Goal: Task Accomplishment & Management: Manage account settings

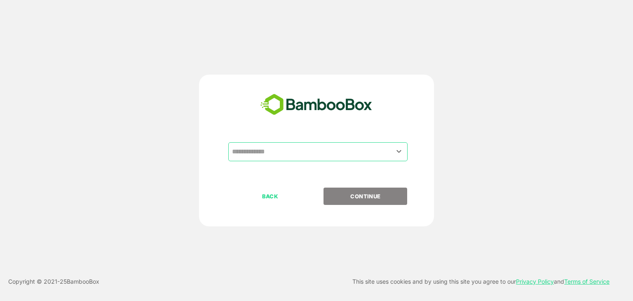
click at [291, 153] on input "text" at bounding box center [318, 152] width 176 height 16
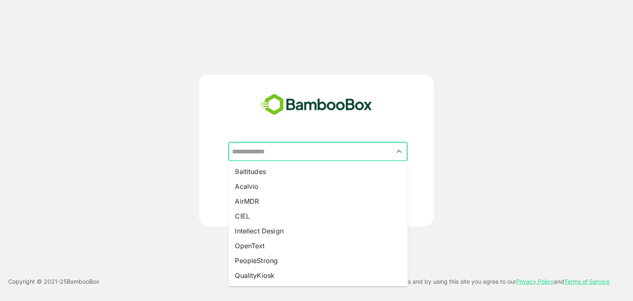
click at [298, 151] on input "text" at bounding box center [318, 152] width 176 height 16
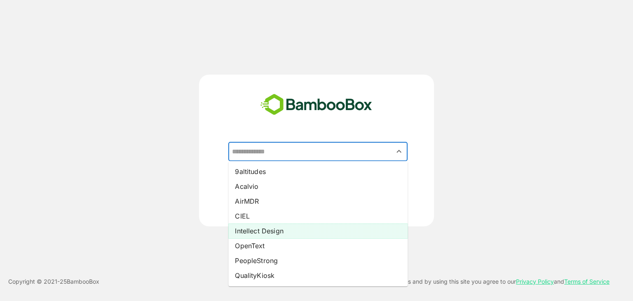
click at [290, 228] on li "Intellect Design" at bounding box center [317, 230] width 179 height 15
type input "**********"
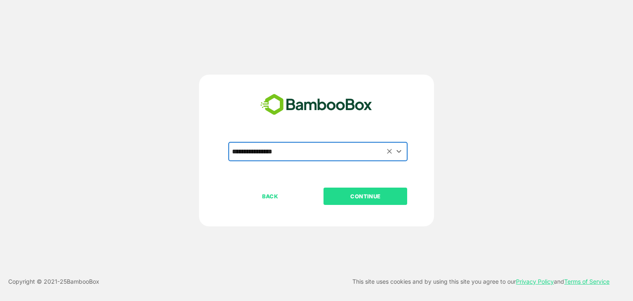
click at [383, 197] on p "CONTINUE" at bounding box center [365, 196] width 82 height 9
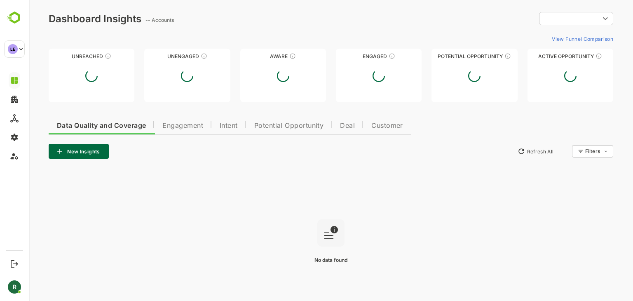
type input "**********"
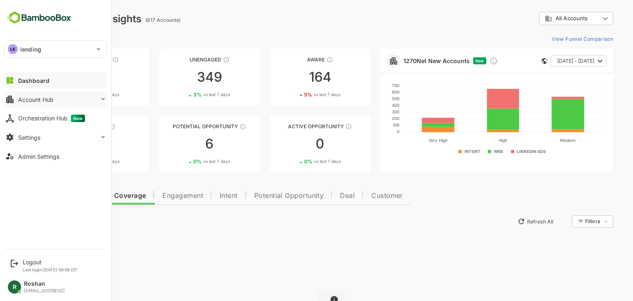
click at [86, 103] on button "Account Hub" at bounding box center [55, 99] width 103 height 16
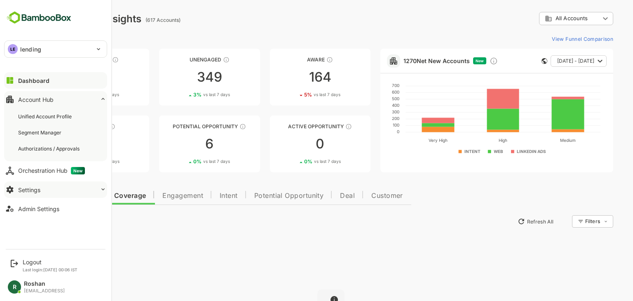
click at [47, 188] on button "Settings" at bounding box center [55, 189] width 103 height 16
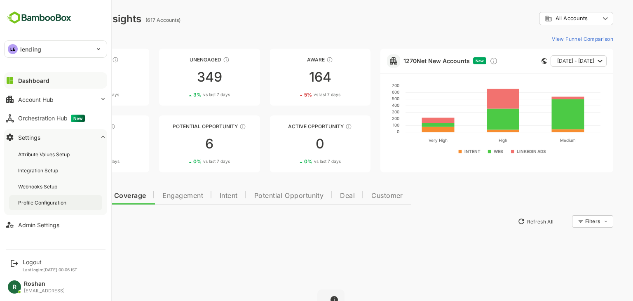
click at [53, 201] on div "Profile Configuration" at bounding box center [43, 202] width 50 height 7
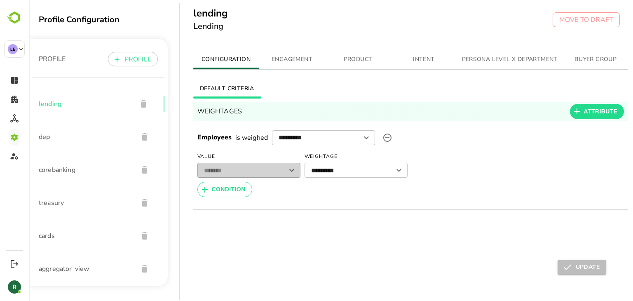
click at [472, 61] on span "PERSONA LEVEL X DEPARTMENT" at bounding box center [510, 59] width 96 height 10
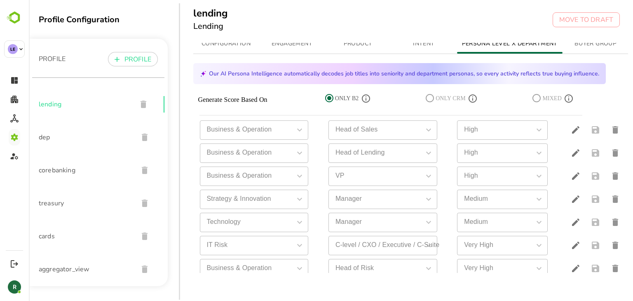
scroll to position [507, 0]
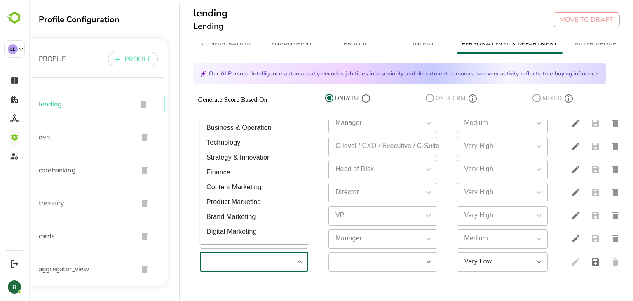
click at [276, 258] on input "simple table" at bounding box center [247, 262] width 90 height 14
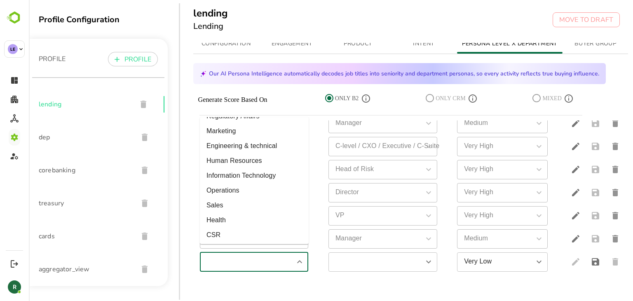
scroll to position [1814, 0]
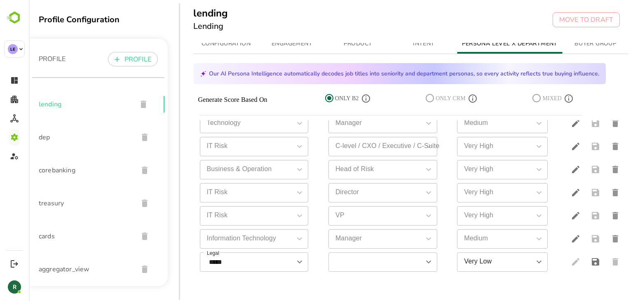
click at [190, 240] on div "CONFIGURATION ENGAGEMENT PRODUCT INTENT PERSONA LEVEL X DEPARTMENT BUYER GROUP …" at bounding box center [415, 173] width 471 height 260
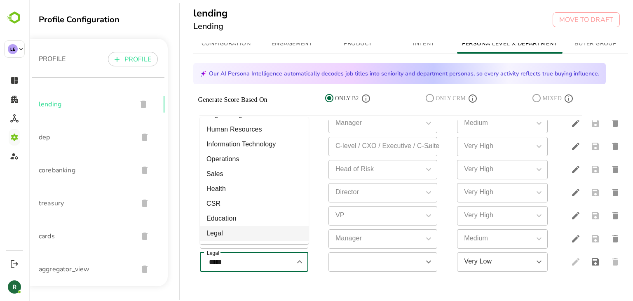
click at [268, 256] on input "*****" at bounding box center [247, 262] width 90 height 14
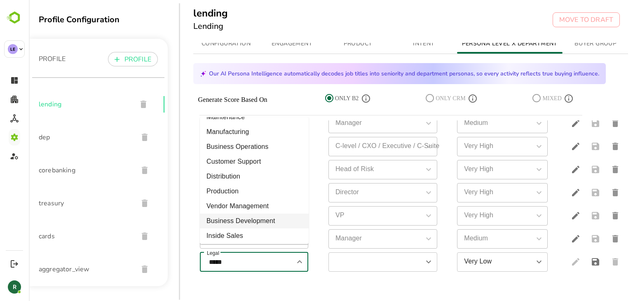
type input "**********"
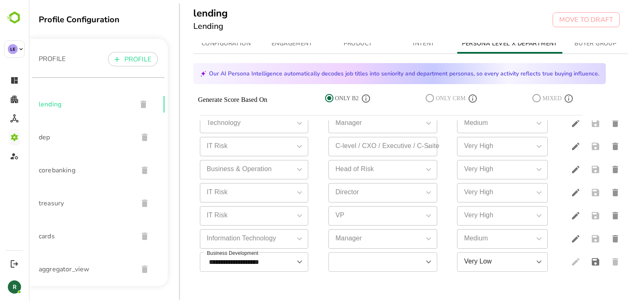
click at [188, 251] on div "CONFIGURATION ENGAGEMENT PRODUCT INTENT PERSONA LEVEL X DEPARTMENT BUYER GROUP …" at bounding box center [415, 173] width 471 height 260
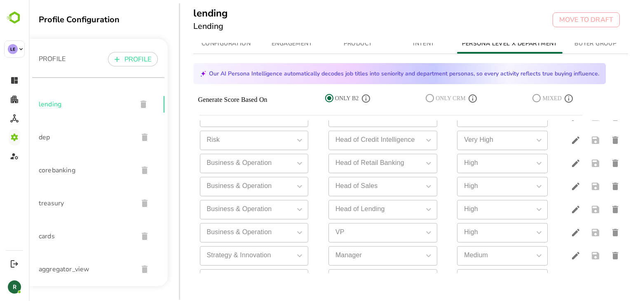
scroll to position [507, 0]
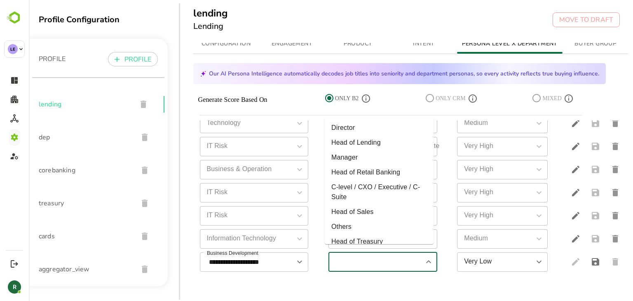
click at [411, 257] on input "simple table" at bounding box center [376, 262] width 90 height 14
type input "**********"
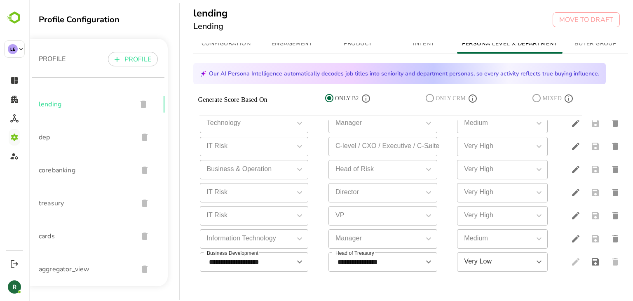
click at [185, 126] on div "CONFIGURATION ENGAGEMENT PRODUCT INTENT PERSONA LEVEL X DEPARTMENT BUYER GROUP …" at bounding box center [415, 173] width 471 height 260
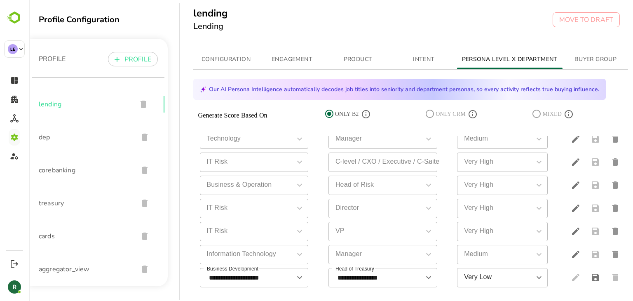
click at [356, 59] on span "PRODUCT" at bounding box center [358, 59] width 56 height 10
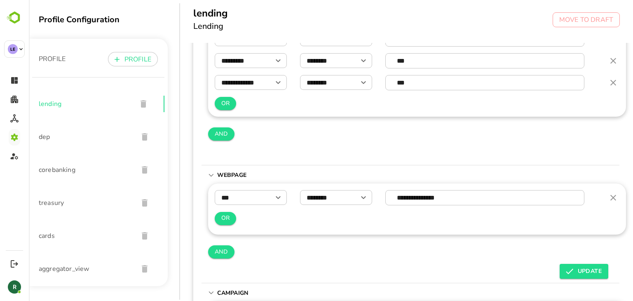
scroll to position [211, 0]
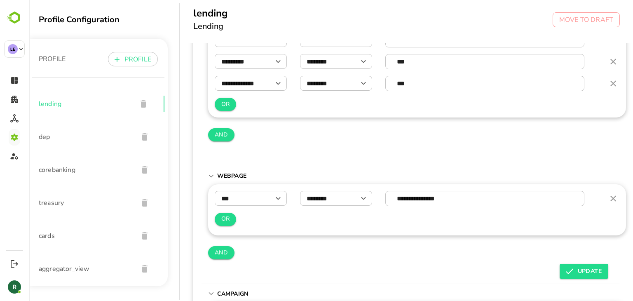
click at [54, 136] on span "dep" at bounding box center [85, 137] width 93 height 10
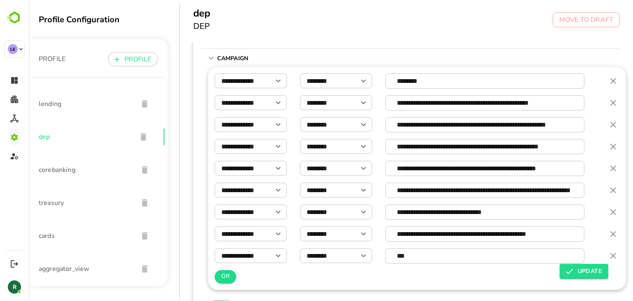
scroll to position [446, 0]
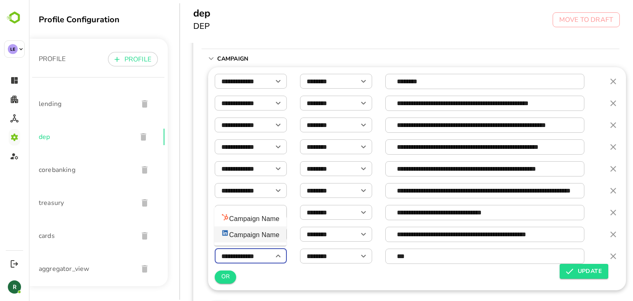
click at [245, 256] on input "**********" at bounding box center [251, 256] width 72 height 14
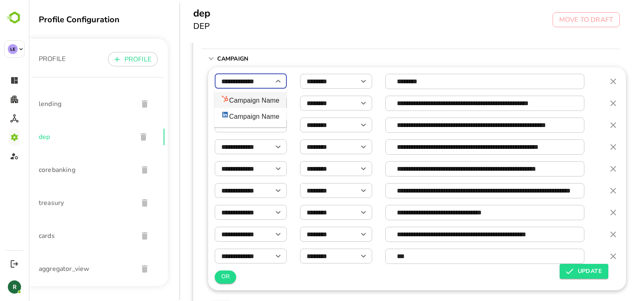
click at [242, 80] on input "**********" at bounding box center [251, 81] width 72 height 14
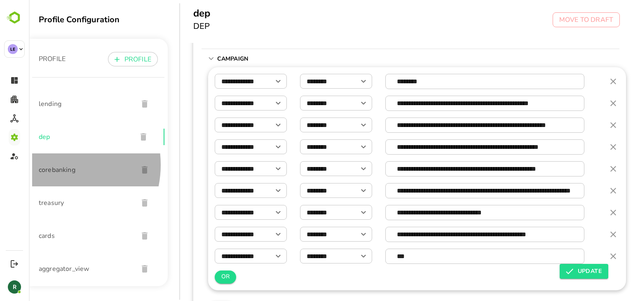
click at [54, 165] on span "corebanking" at bounding box center [85, 170] width 93 height 10
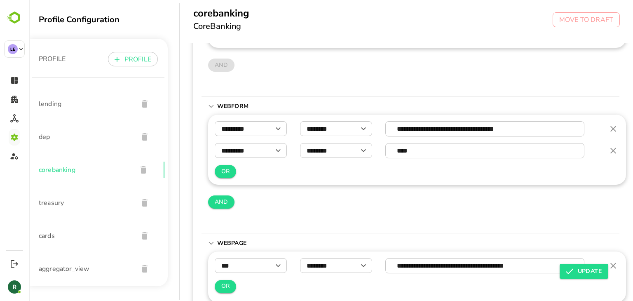
scroll to position [101, 0]
click at [52, 205] on span "treasury" at bounding box center [85, 203] width 93 height 10
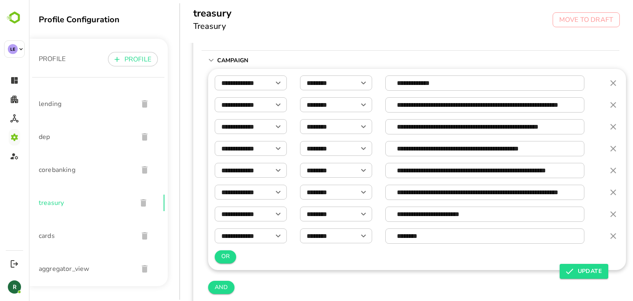
scroll to position [468, 0]
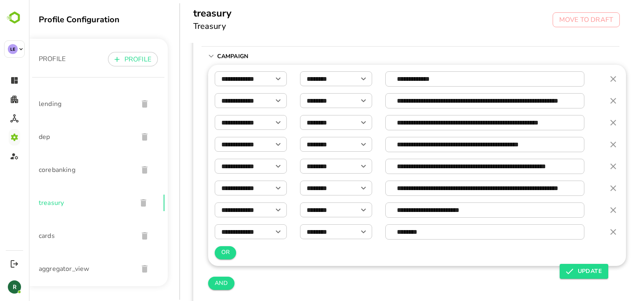
click at [47, 235] on span "cards" at bounding box center [85, 236] width 93 height 10
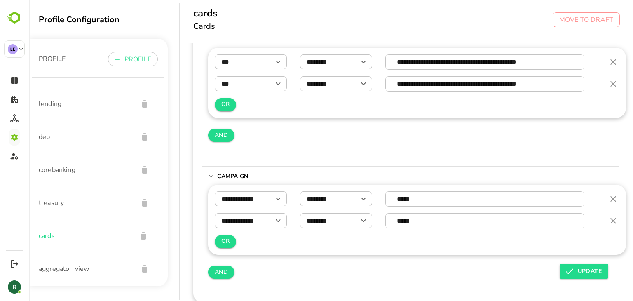
scroll to position [308, 0]
click at [57, 268] on span "aggregator_view" at bounding box center [85, 269] width 93 height 10
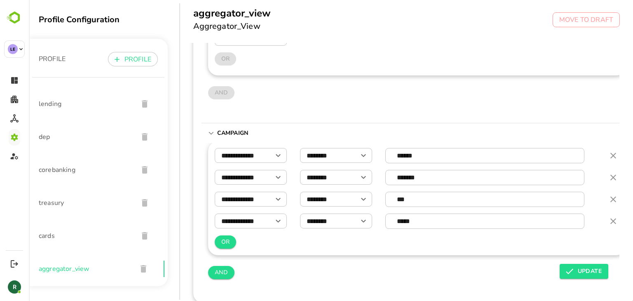
scroll to position [314, 0]
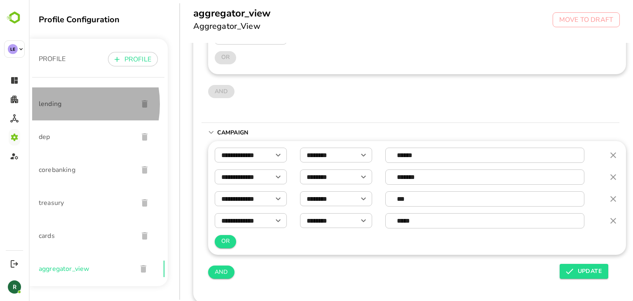
click at [55, 104] on span "lending" at bounding box center [85, 104] width 93 height 10
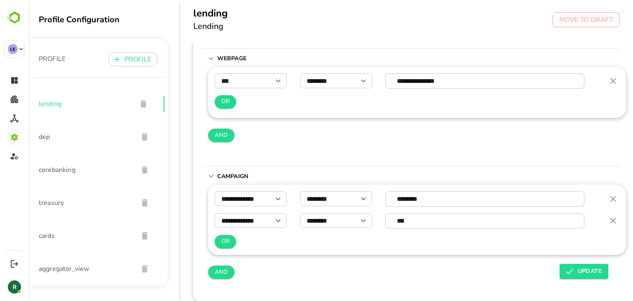
scroll to position [333, 0]
click at [46, 138] on span "dep" at bounding box center [85, 137] width 93 height 10
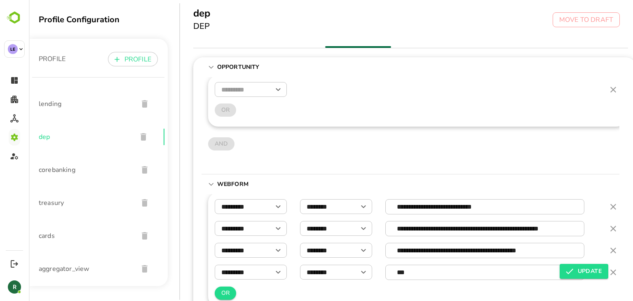
scroll to position [468, 0]
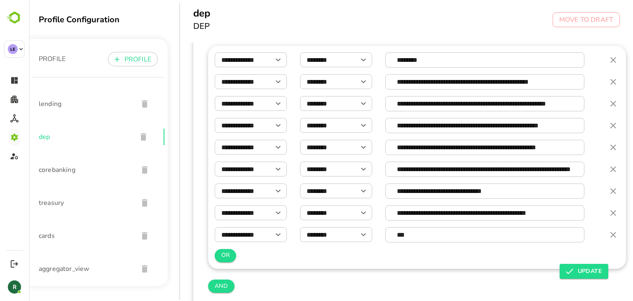
click at [54, 101] on span "lending" at bounding box center [85, 104] width 93 height 10
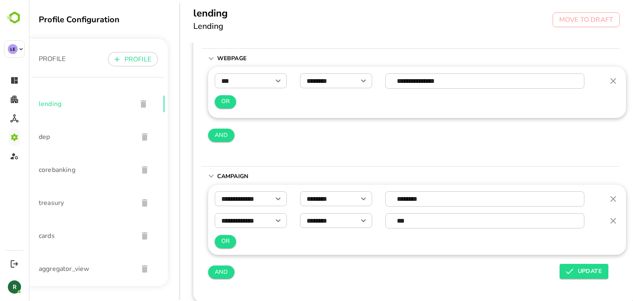
click at [61, 269] on span "aggregator_view" at bounding box center [85, 269] width 93 height 10
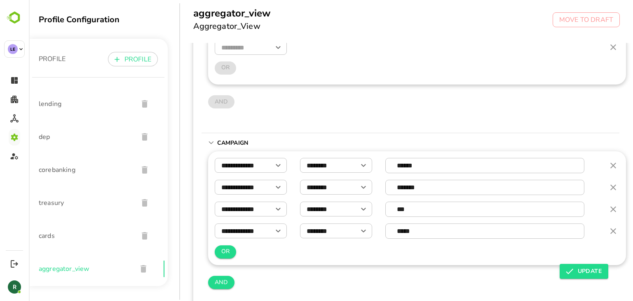
scroll to position [314, 0]
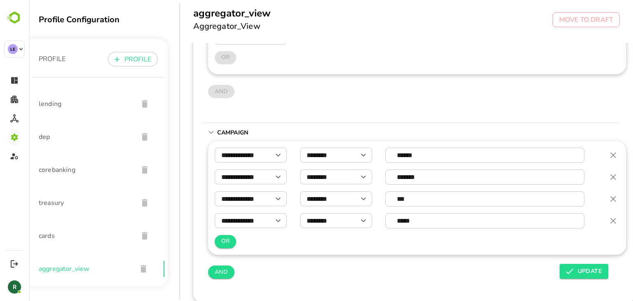
click at [51, 234] on span "cards" at bounding box center [85, 236] width 93 height 10
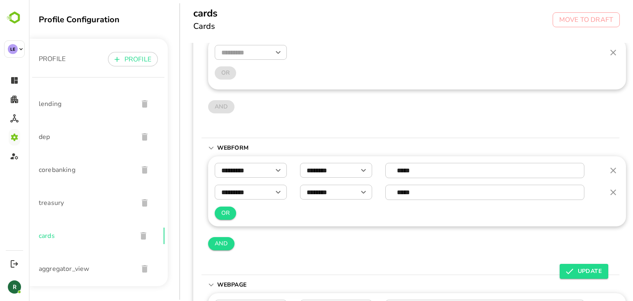
scroll to position [308, 0]
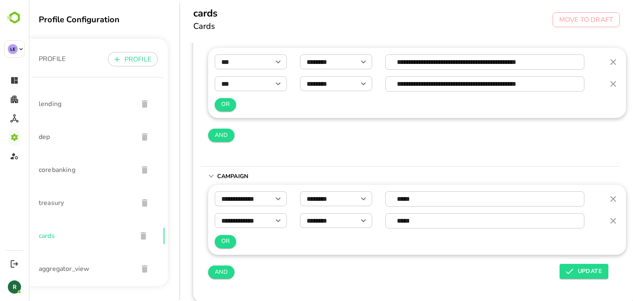
click at [65, 167] on span "corebanking" at bounding box center [85, 170] width 93 height 10
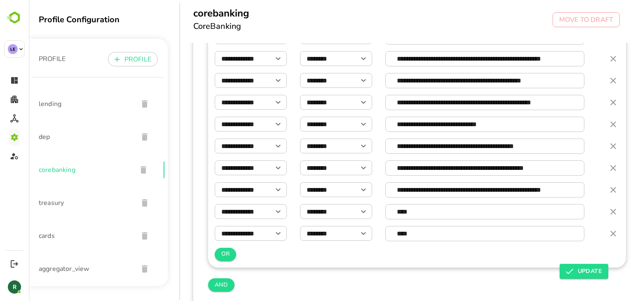
scroll to position [448, 0]
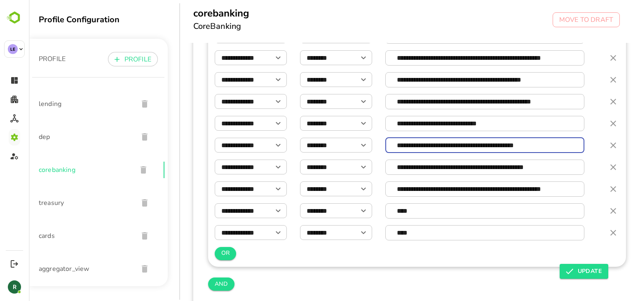
click at [564, 144] on input "**********" at bounding box center [485, 145] width 190 height 14
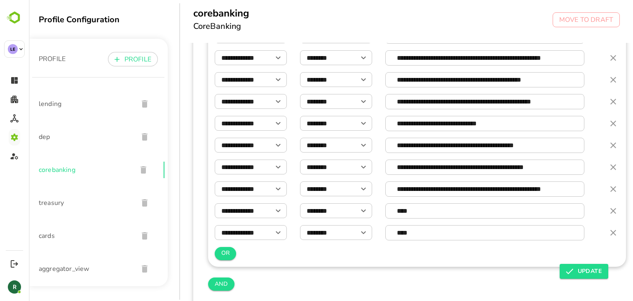
click at [379, 147] on div "**********" at bounding box center [417, 145] width 405 height 15
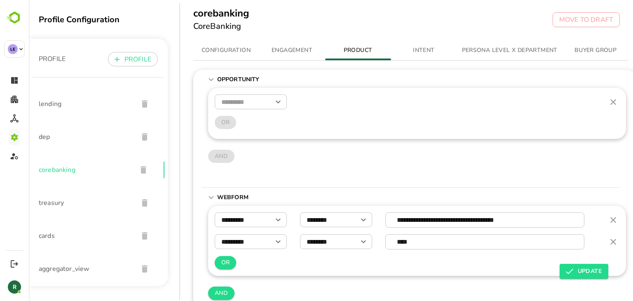
scroll to position [0, 0]
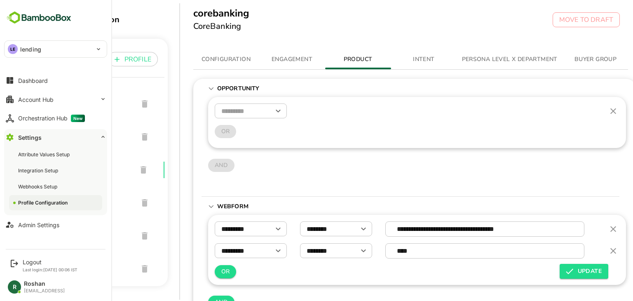
click at [45, 50] on div "LE lending" at bounding box center [51, 49] width 92 height 16
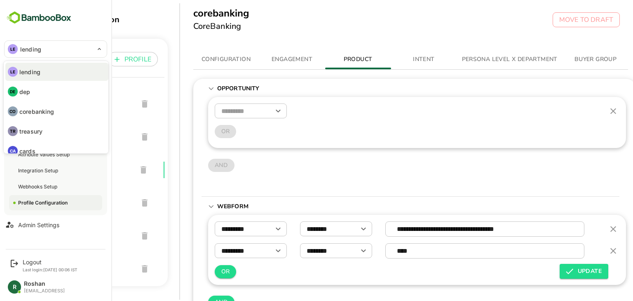
scroll to position [28, 0]
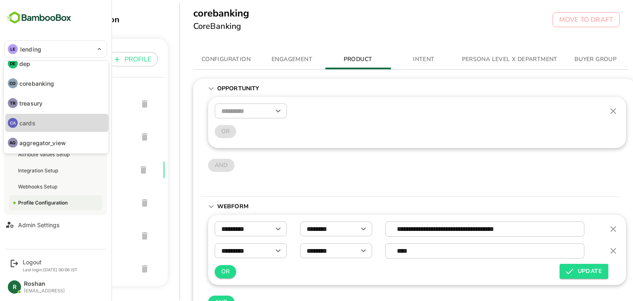
click at [35, 120] on p "cards" at bounding box center [27, 123] width 16 height 9
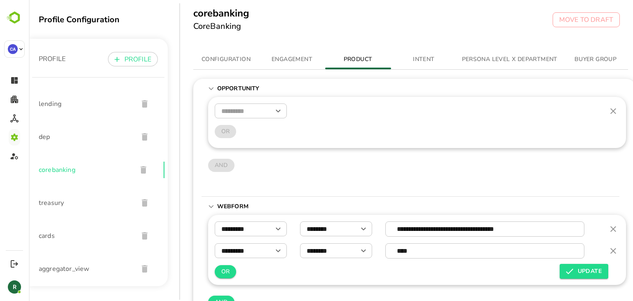
click at [64, 106] on span "lending" at bounding box center [85, 104] width 93 height 10
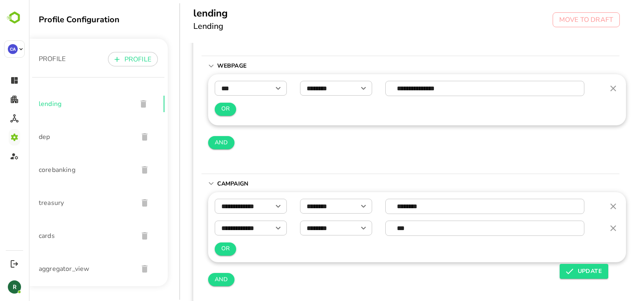
scroll to position [333, 0]
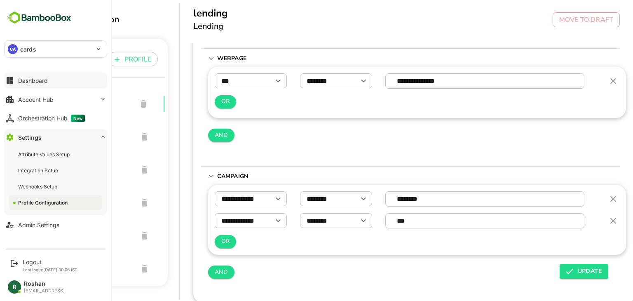
click at [38, 84] on button "Dashboard" at bounding box center [55, 80] width 103 height 16
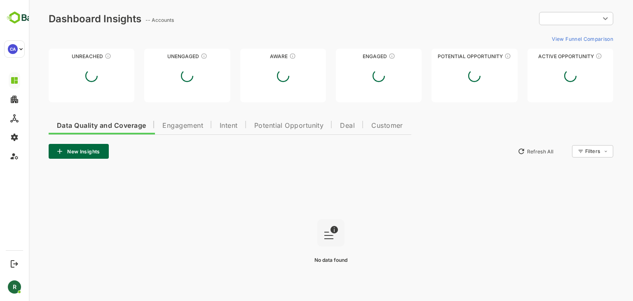
type input "**********"
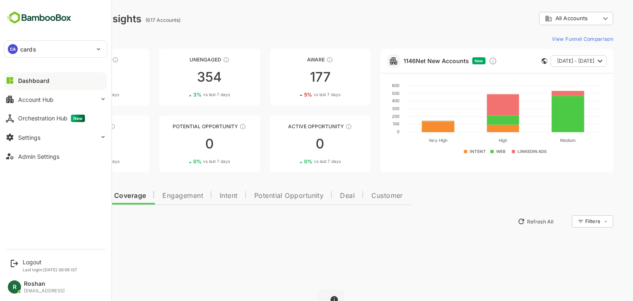
click at [53, 45] on div "CA cards" at bounding box center [51, 49] width 92 height 16
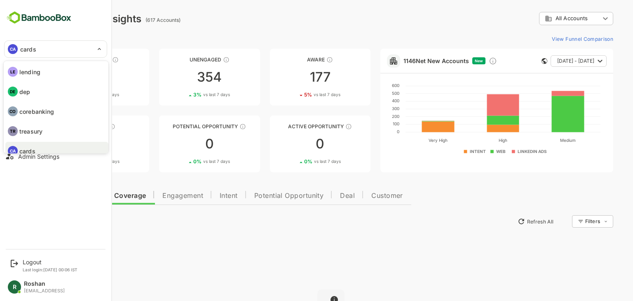
click at [45, 70] on li "LE lending" at bounding box center [56, 72] width 103 height 18
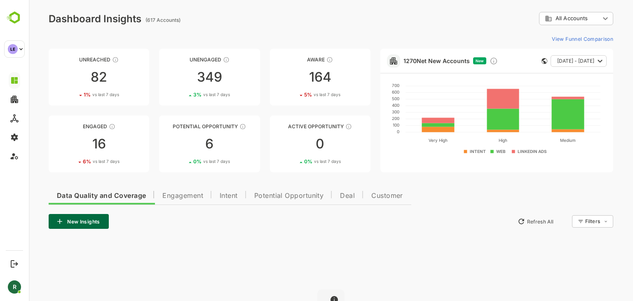
click at [531, 153] on rect at bounding box center [526, 151] width 33 height 7
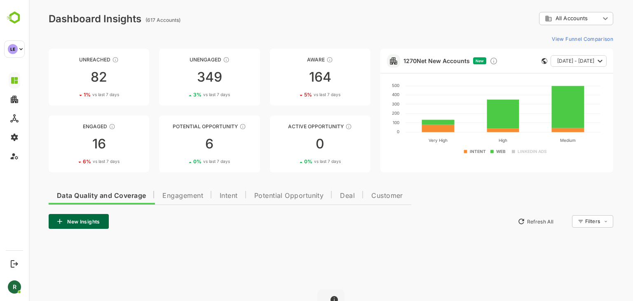
click at [531, 153] on rect at bounding box center [526, 151] width 33 height 7
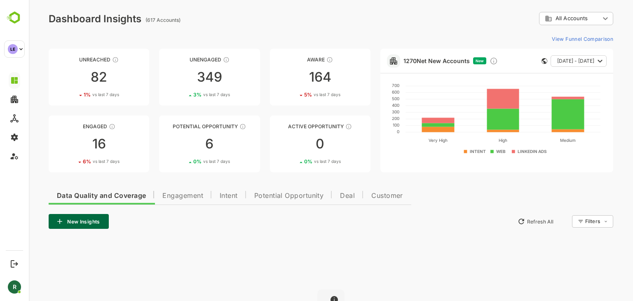
click at [476, 150] on rect at bounding box center [473, 151] width 22 height 7
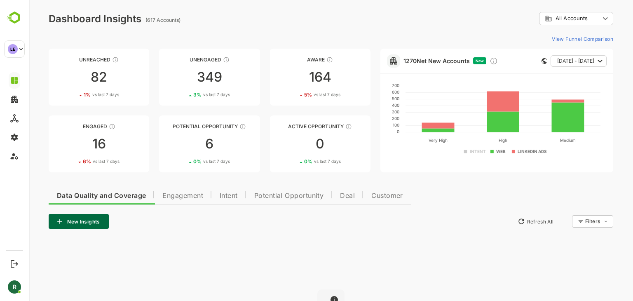
click at [476, 150] on rect at bounding box center [473, 151] width 22 height 7
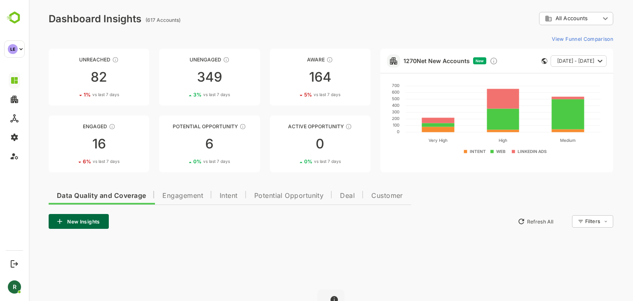
click at [496, 152] on rect at bounding box center [497, 151] width 17 height 7
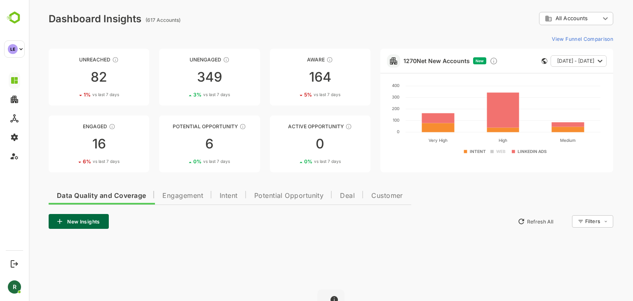
click at [525, 152] on rect at bounding box center [526, 151] width 33 height 7
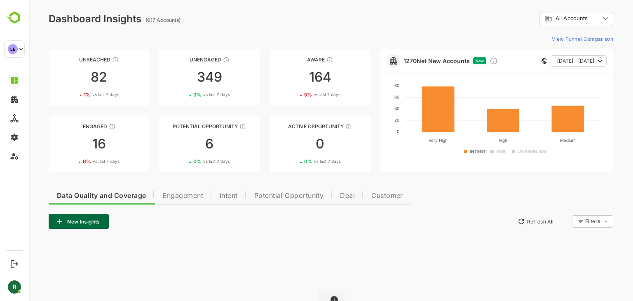
click at [525, 152] on rect at bounding box center [526, 151] width 33 height 7
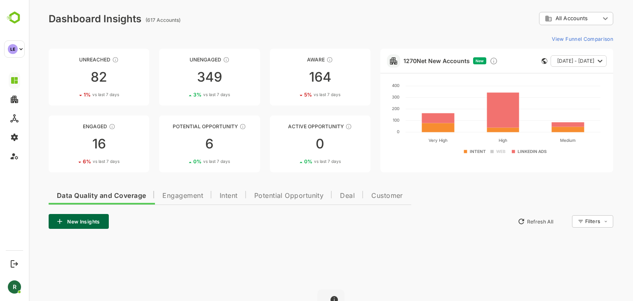
click at [500, 151] on rect at bounding box center [497, 151] width 17 height 7
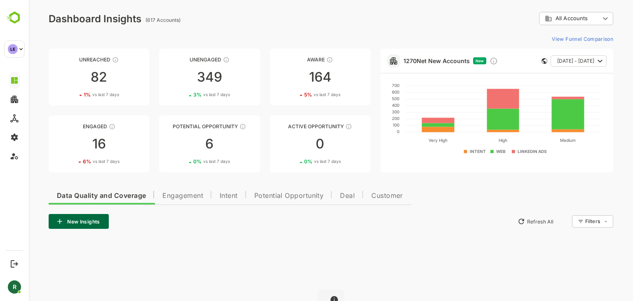
click at [476, 150] on rect at bounding box center [473, 151] width 22 height 7
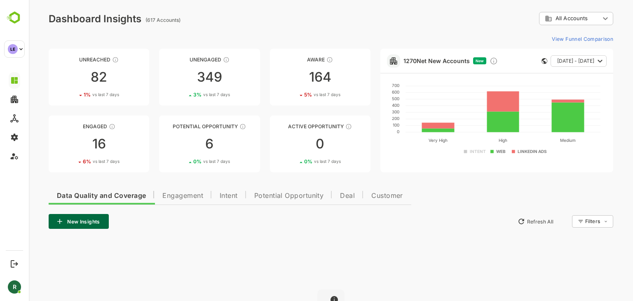
click at [474, 152] on rect at bounding box center [473, 151] width 22 height 7
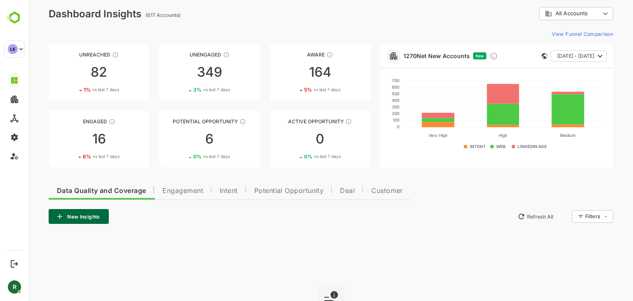
scroll to position [5, 0]
click at [528, 146] on rect at bounding box center [526, 146] width 33 height 7
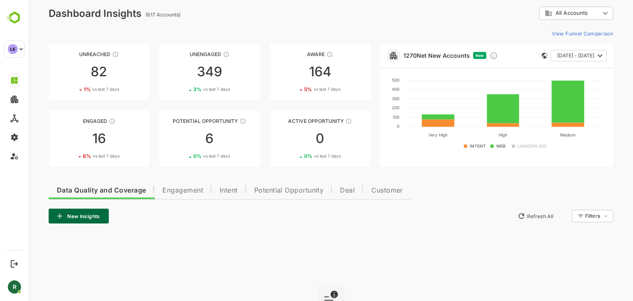
click at [525, 148] on rect at bounding box center [526, 146] width 33 height 7
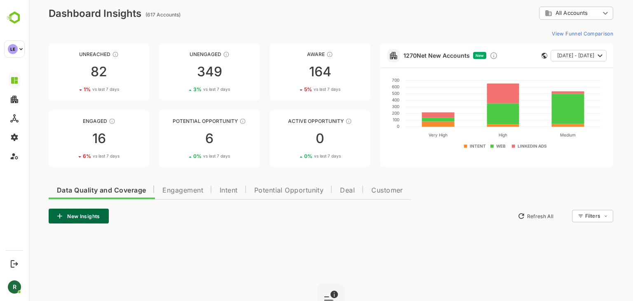
click at [473, 146] on rect at bounding box center [473, 146] width 22 height 7
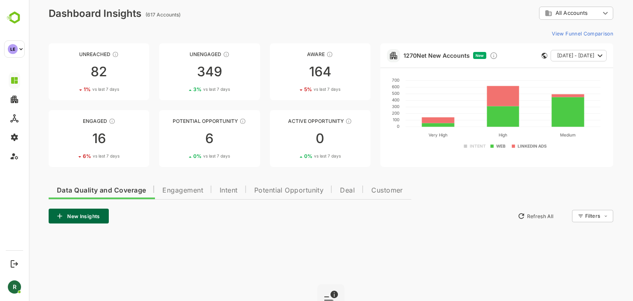
click at [499, 146] on rect at bounding box center [497, 146] width 17 height 7
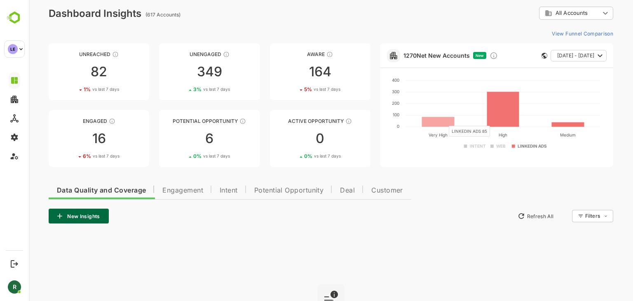
click at [444, 121] on rect at bounding box center [438, 122] width 33 height 10
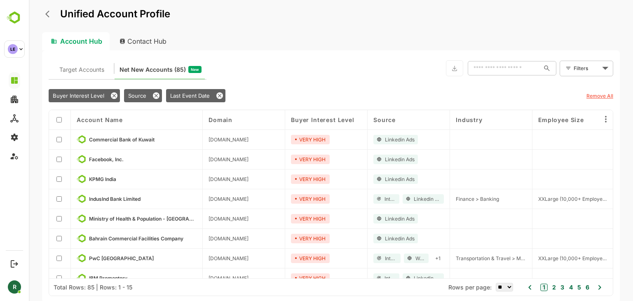
scroll to position [150, 0]
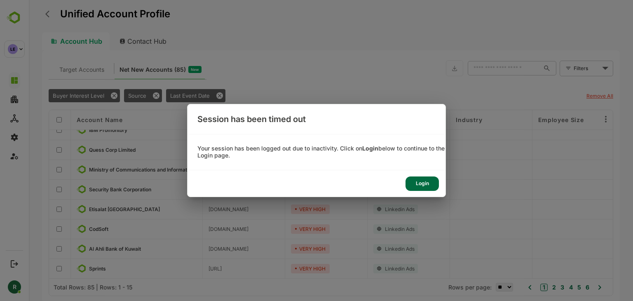
click at [425, 180] on div "Login" at bounding box center [422, 183] width 33 height 14
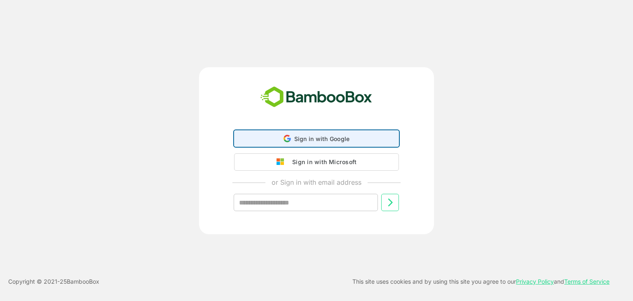
click at [298, 136] on span "Sign in with Google" at bounding box center [322, 138] width 56 height 7
